Goal: Task Accomplishment & Management: Manage account settings

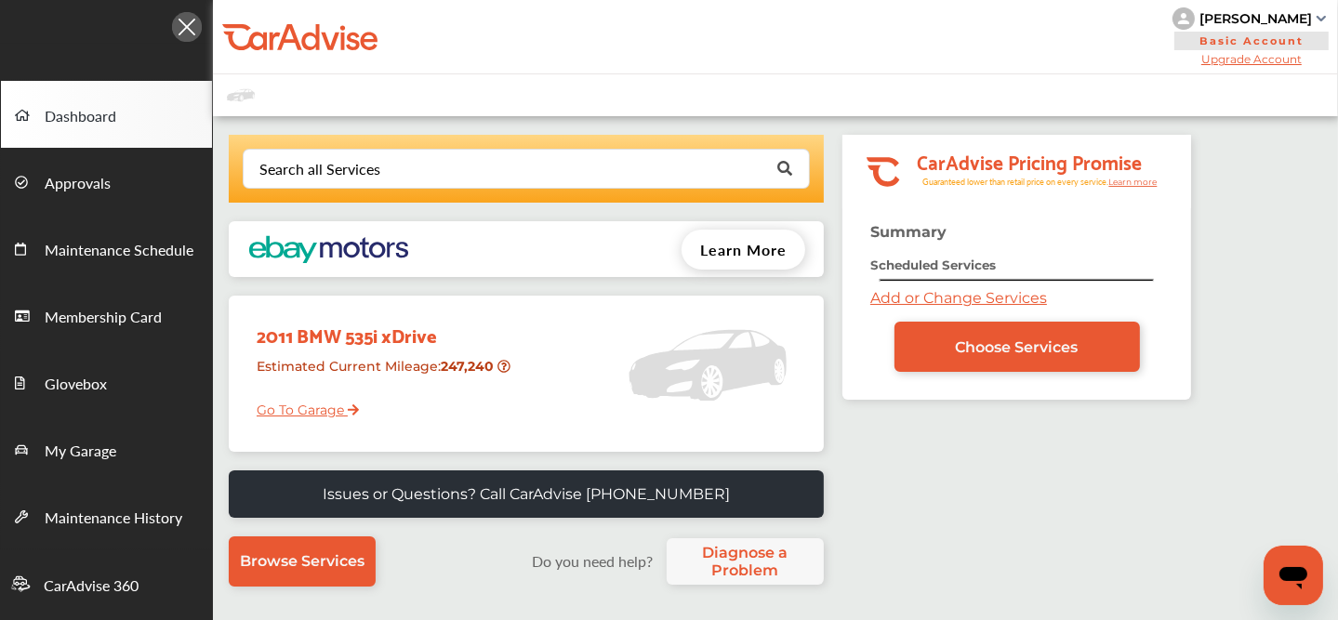
click at [1250, 17] on div "[PERSON_NAME]" at bounding box center [1256, 18] width 113 height 17
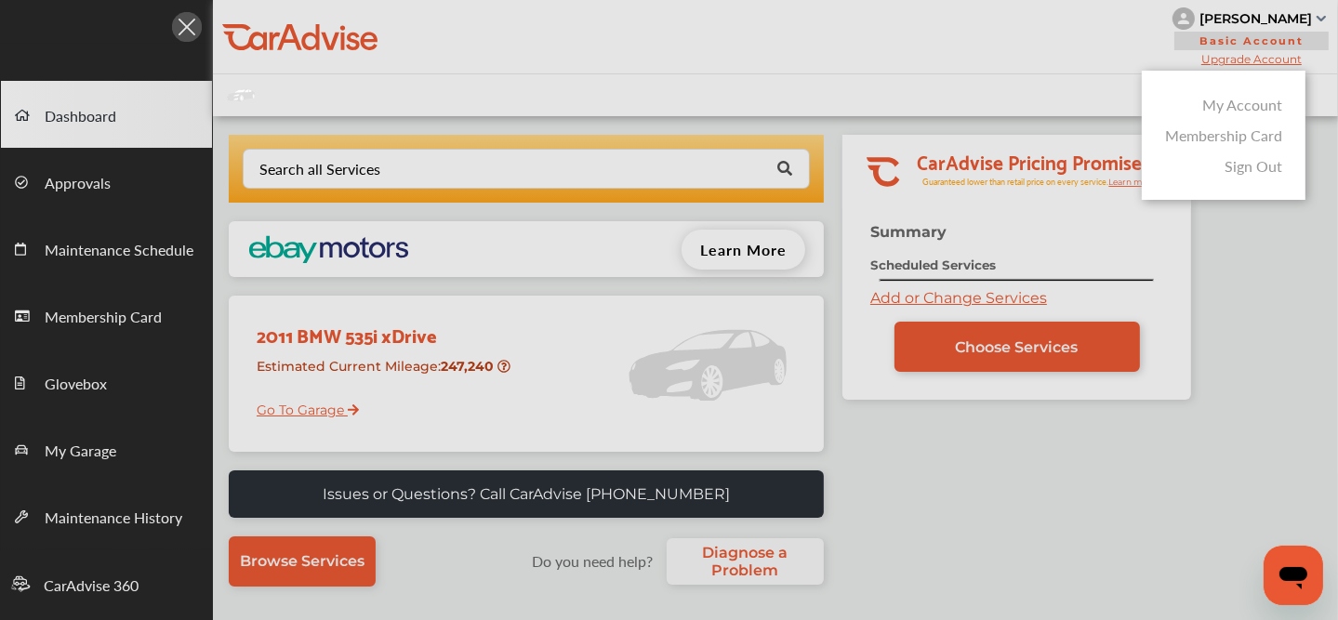
click at [1228, 111] on link "My Account" at bounding box center [1242, 104] width 80 height 21
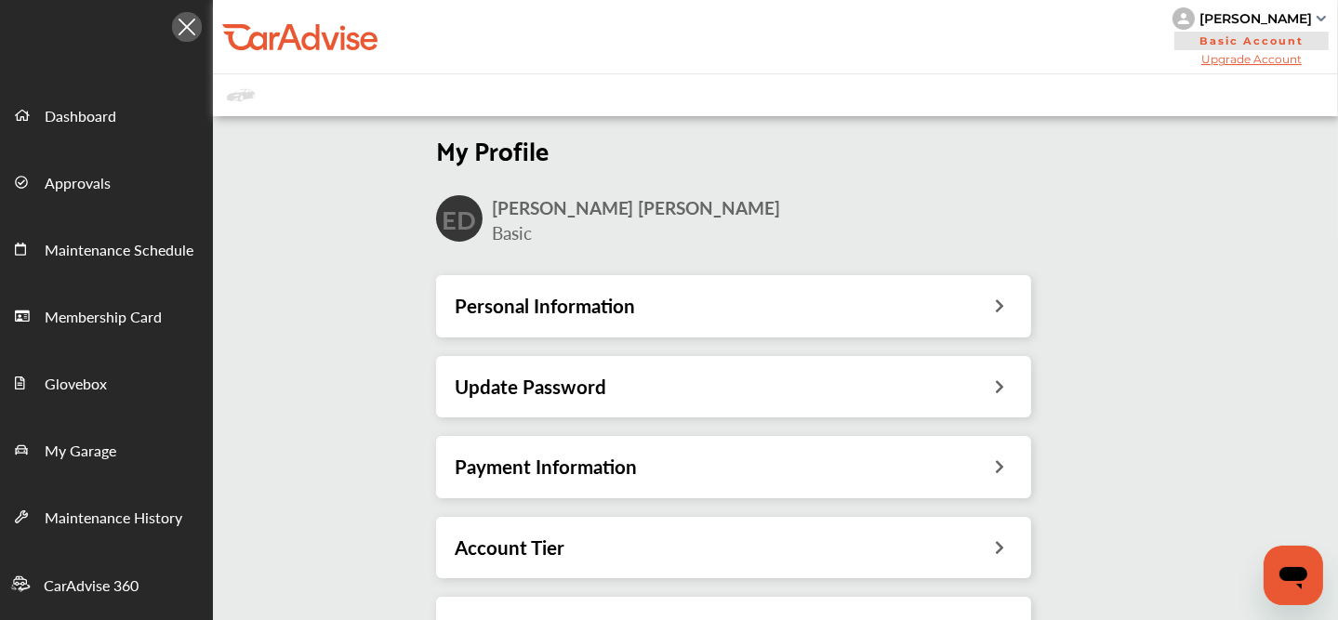
click at [629, 468] on h3 "Payment Information" at bounding box center [546, 467] width 182 height 24
